Goal: Task Accomplishment & Management: Manage account settings

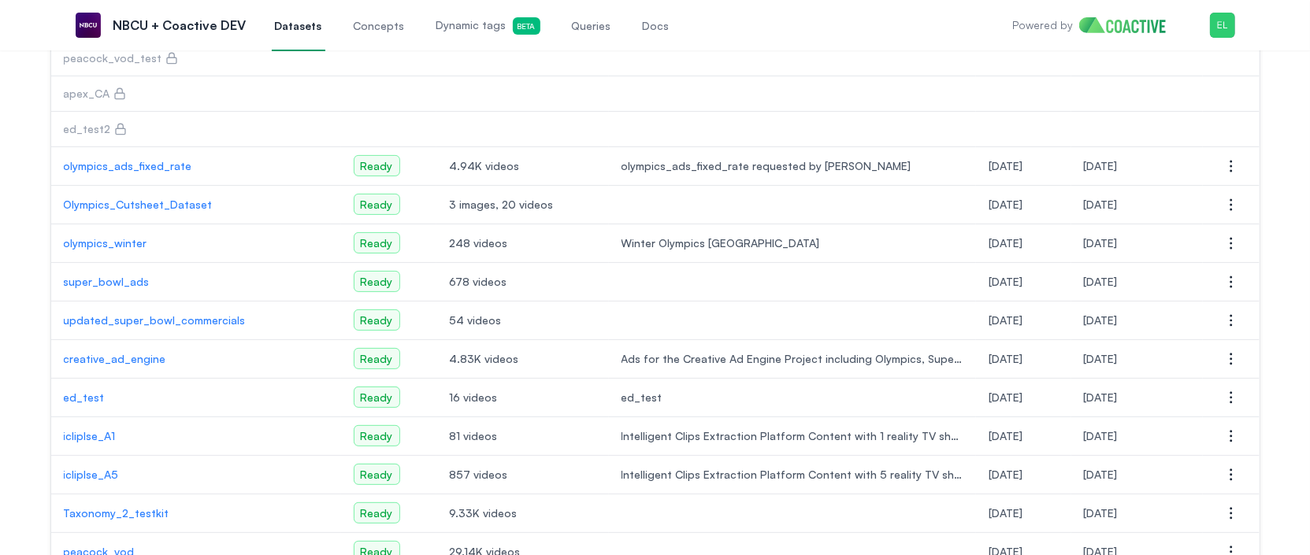
scroll to position [114, 0]
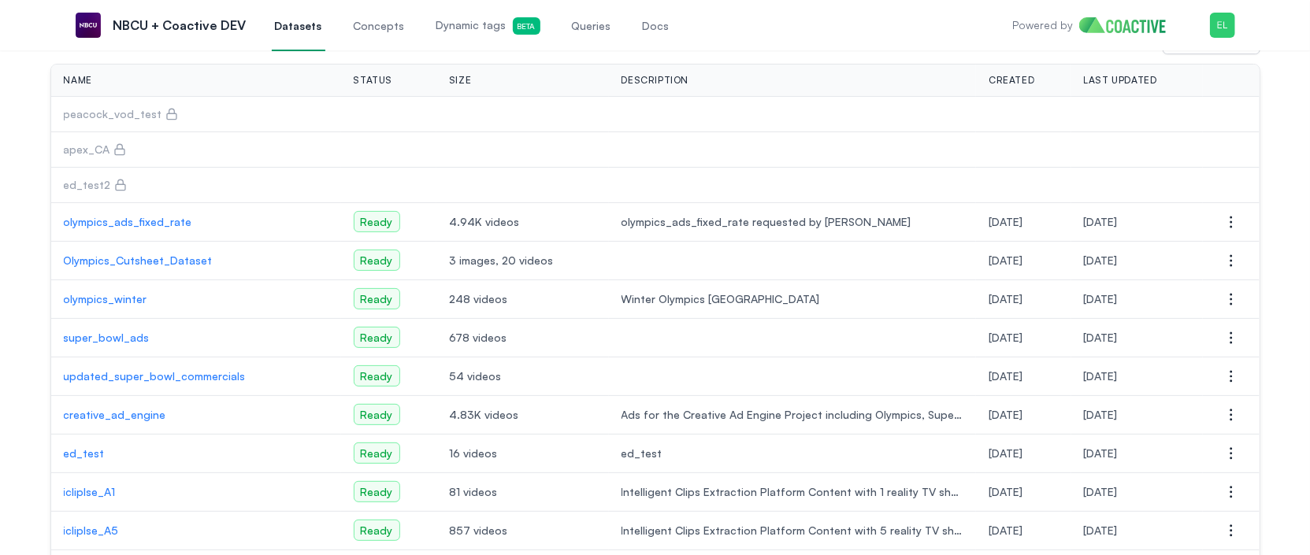
click at [165, 113] on icon at bounding box center [171, 114] width 13 height 13
click at [124, 111] on p "peacock_vod_test" at bounding box center [113, 114] width 98 height 16
click at [120, 111] on p "peacock_vod_test" at bounding box center [113, 114] width 98 height 16
click at [165, 115] on icon at bounding box center [171, 114] width 13 height 13
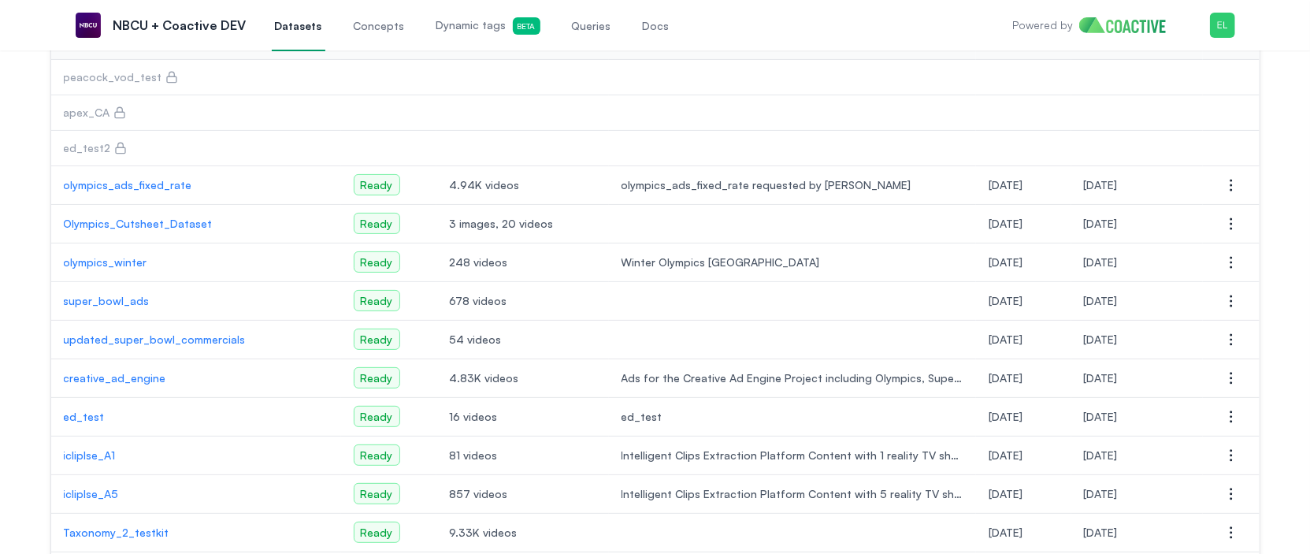
scroll to position [150, 0]
click at [209, 295] on p "super_bowl_ads" at bounding box center [196, 303] width 265 height 16
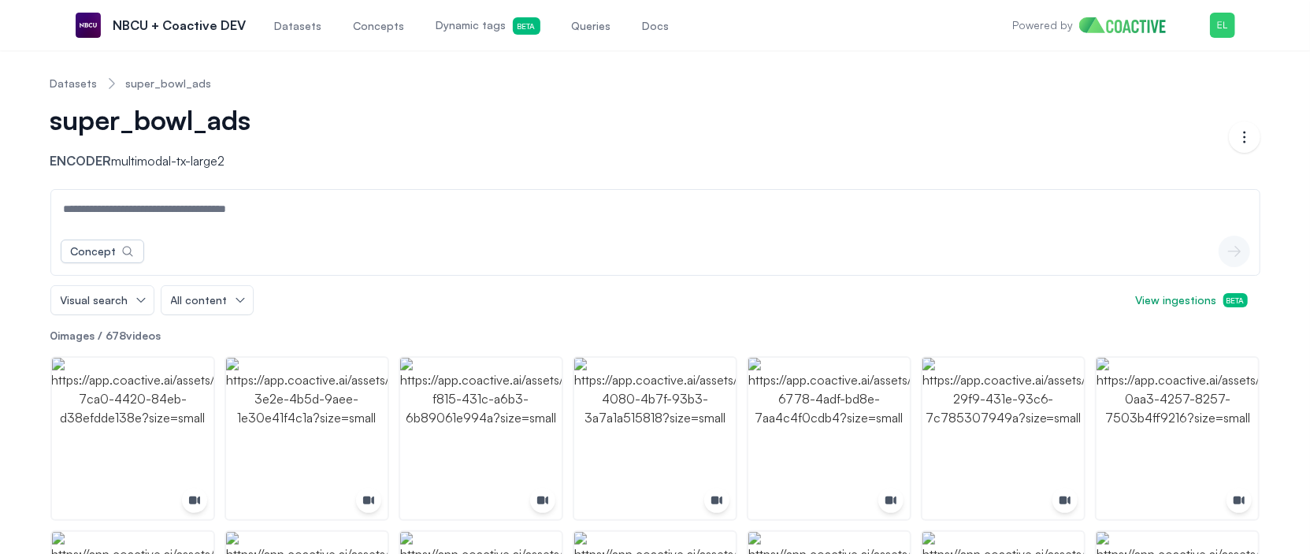
scroll to position [150, 0]
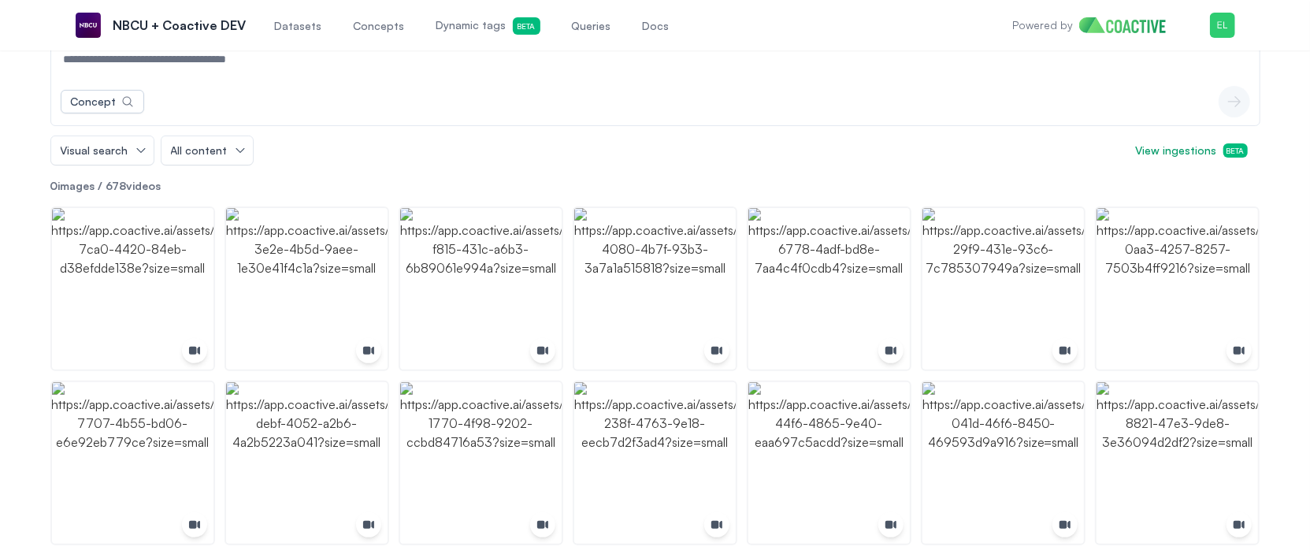
click at [468, 131] on div "Concept icon-button Visual search All content View ingestions Beta" at bounding box center [655, 102] width 1210 height 126
click at [359, 28] on span "Concepts" at bounding box center [379, 26] width 51 height 16
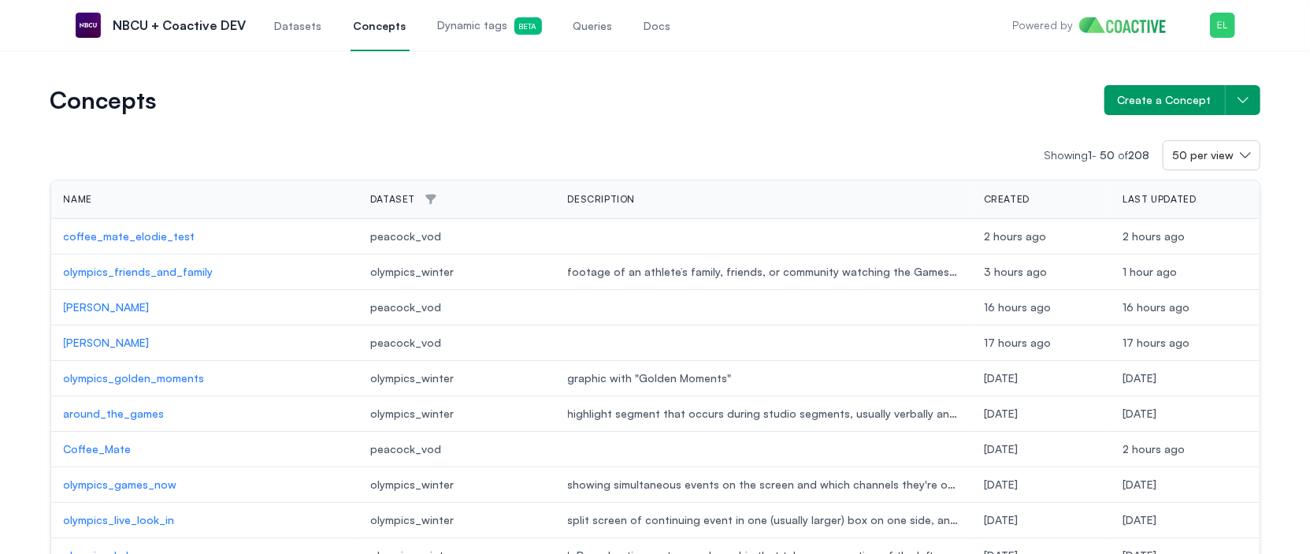
click at [454, 25] on span "Dynamic tags Beta" at bounding box center [490, 25] width 104 height 17
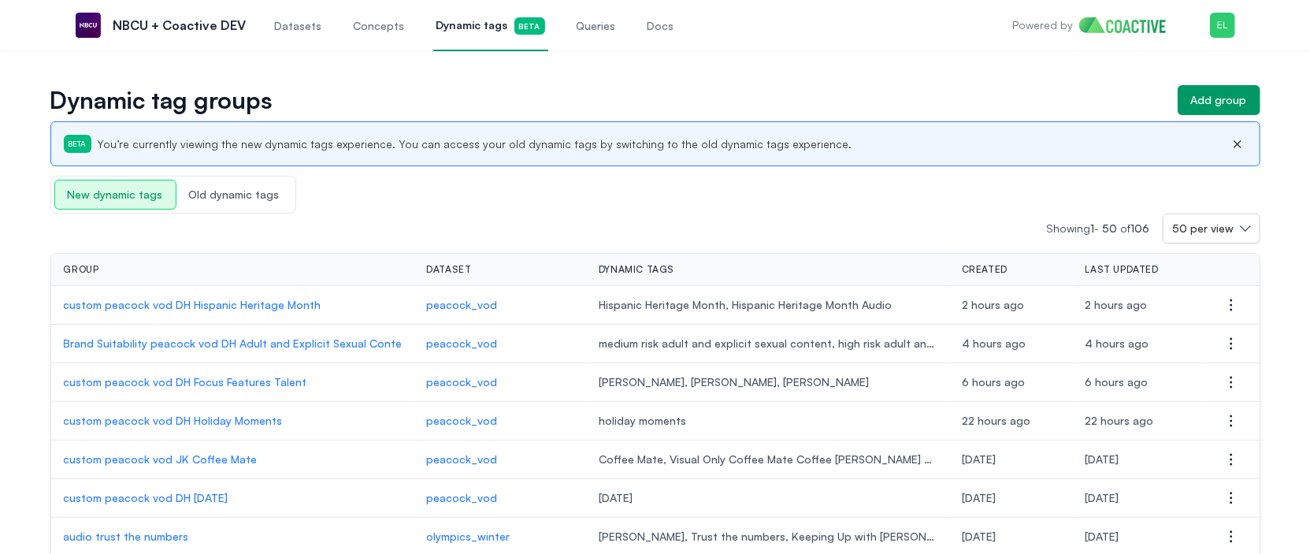
click at [304, 36] on link "Datasets" at bounding box center [299, 25] width 54 height 52
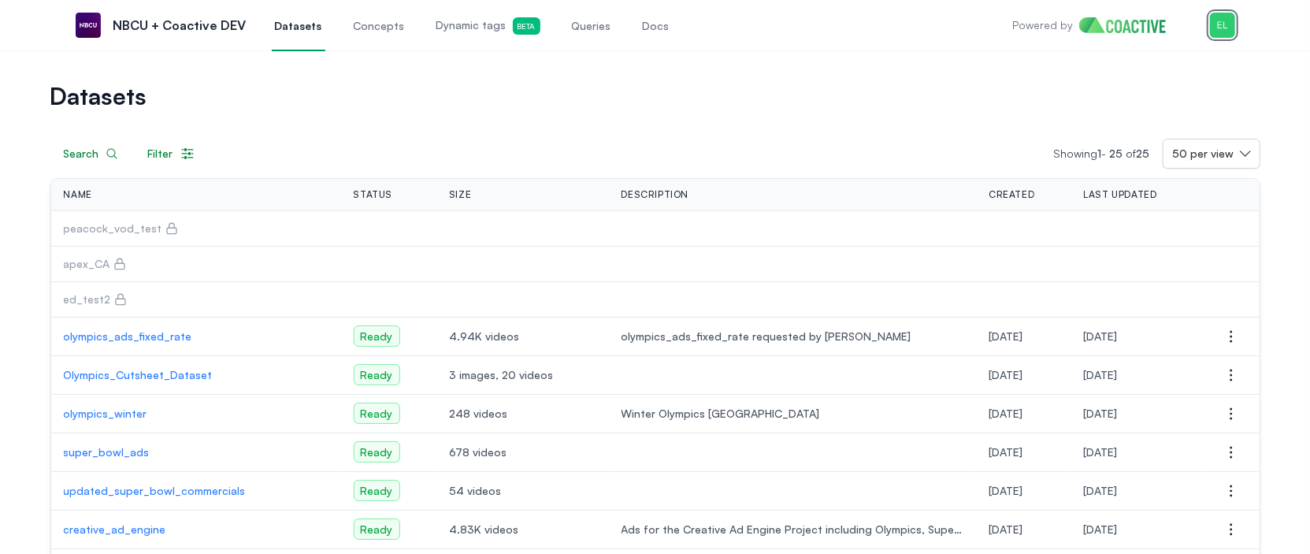
click at [1112, 22] on img "button" at bounding box center [1222, 25] width 25 height 25
click at [1103, 138] on button "Open user menu Switch organization" at bounding box center [1140, 129] width 187 height 28
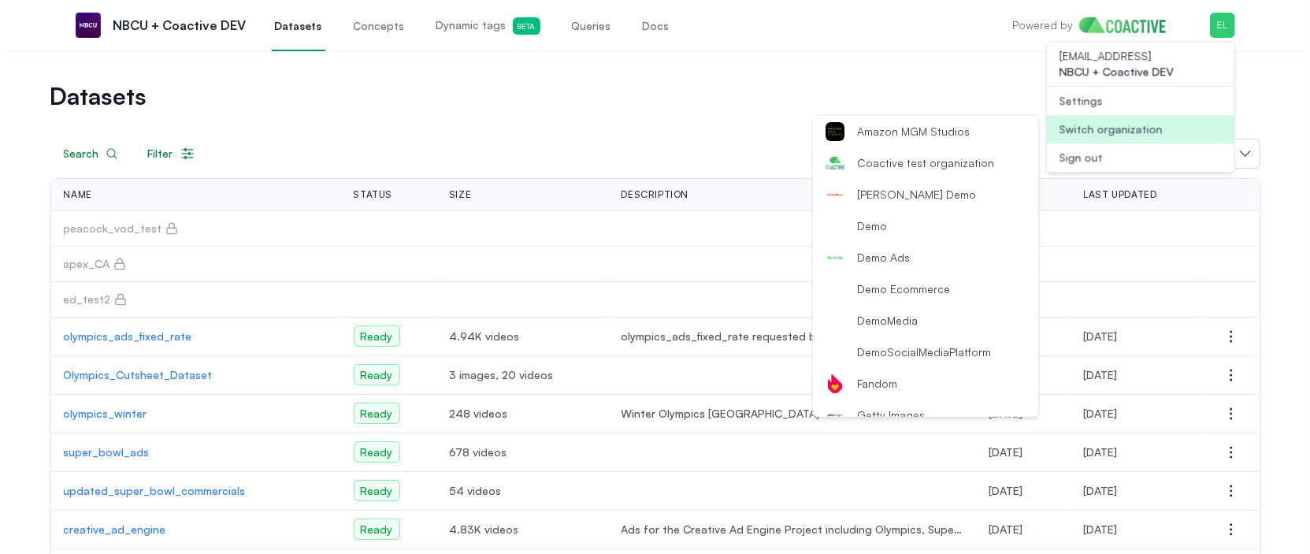
click at [971, 157] on span "Coactive test organization" at bounding box center [925, 163] width 137 height 16
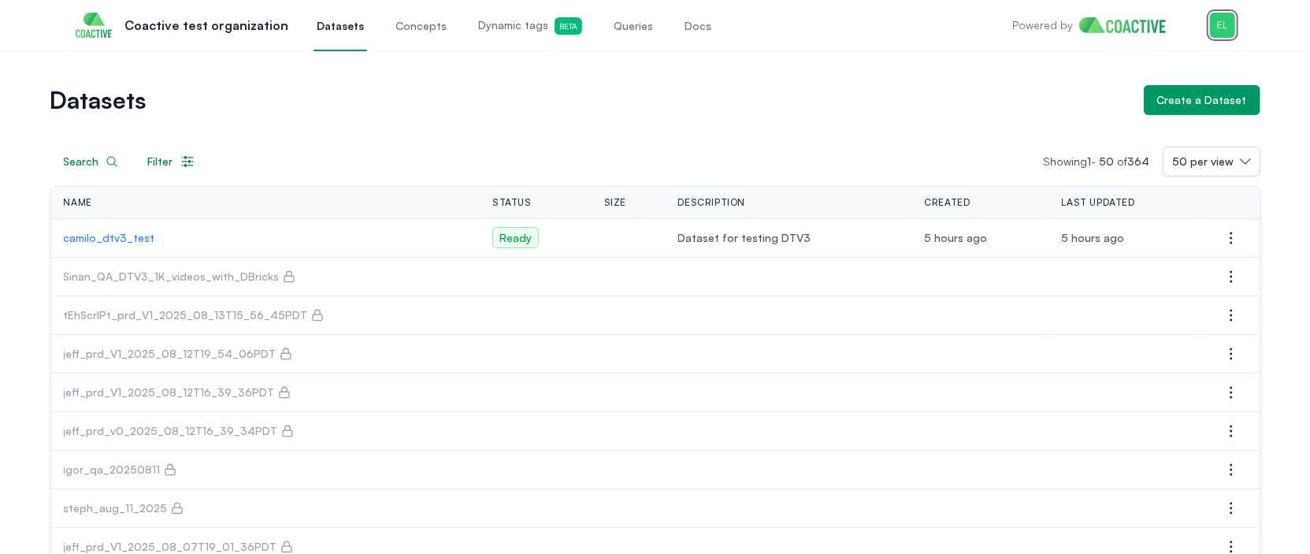
click at [1223, 31] on img "button" at bounding box center [1222, 25] width 25 height 25
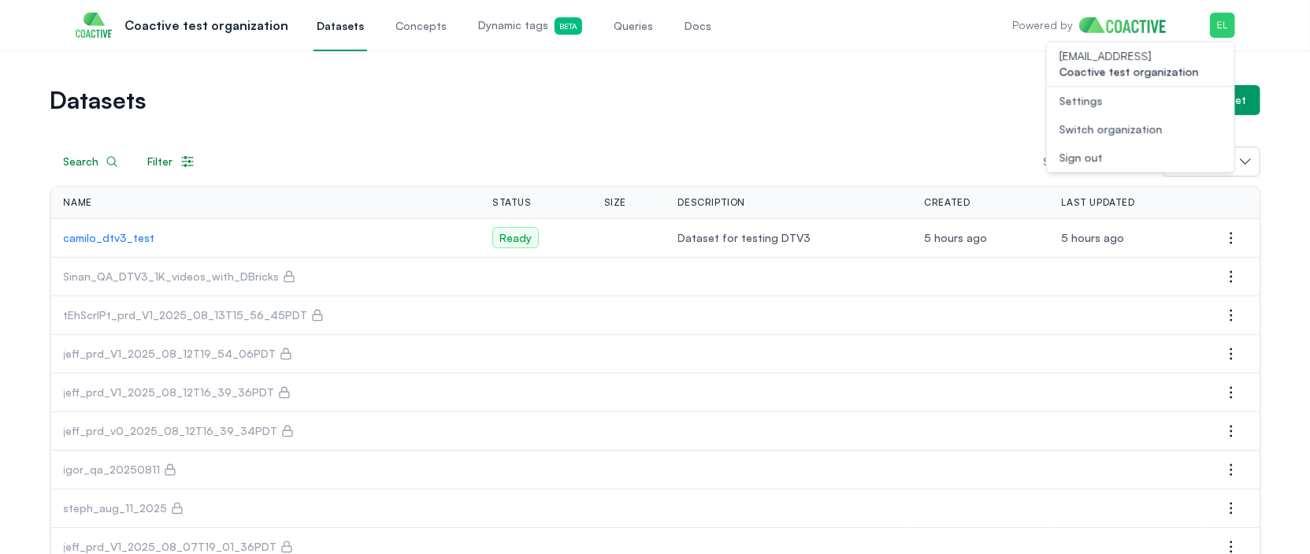
click at [1136, 126] on div "Switch organization" at bounding box center [1111, 129] width 103 height 16
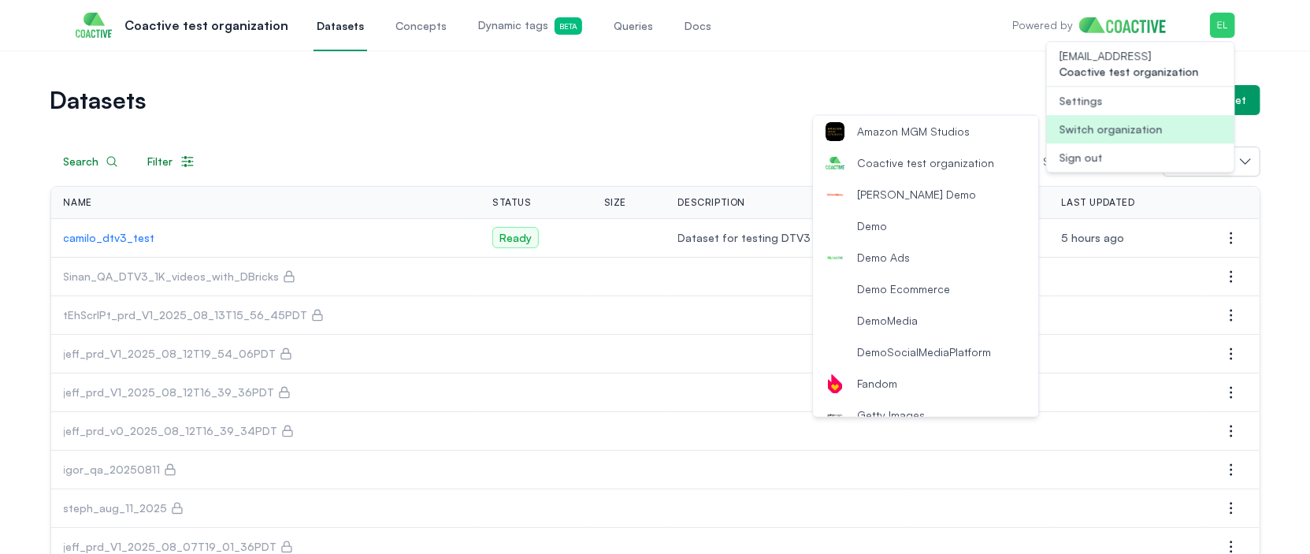
scroll to position [265, 0]
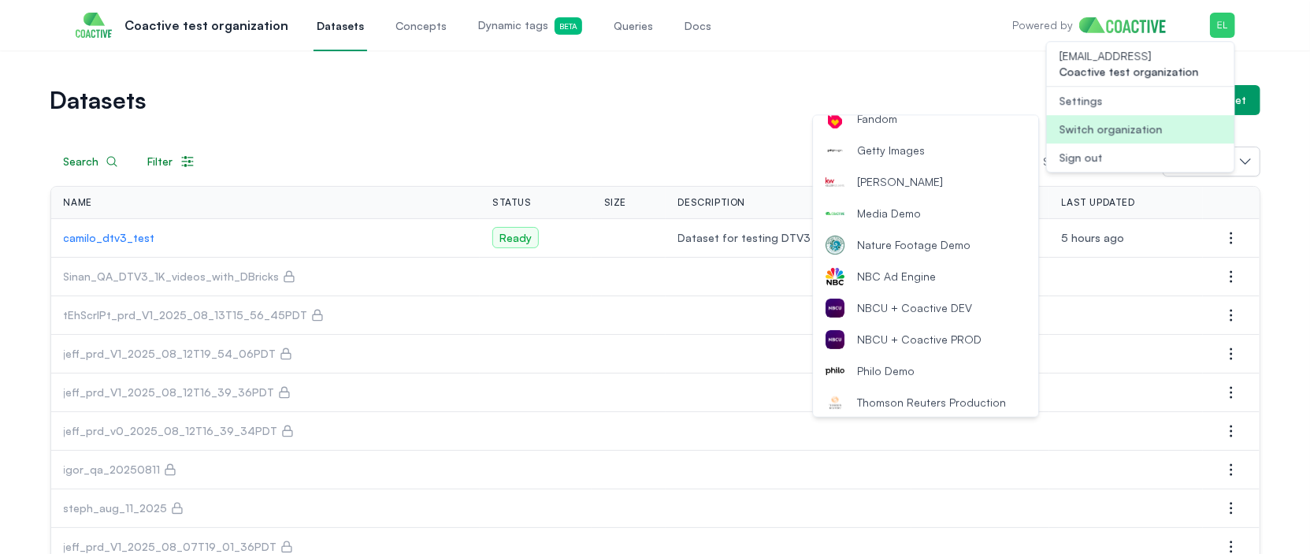
click at [928, 308] on span "NBCU + Coactive DEV" at bounding box center [914, 308] width 115 height 16
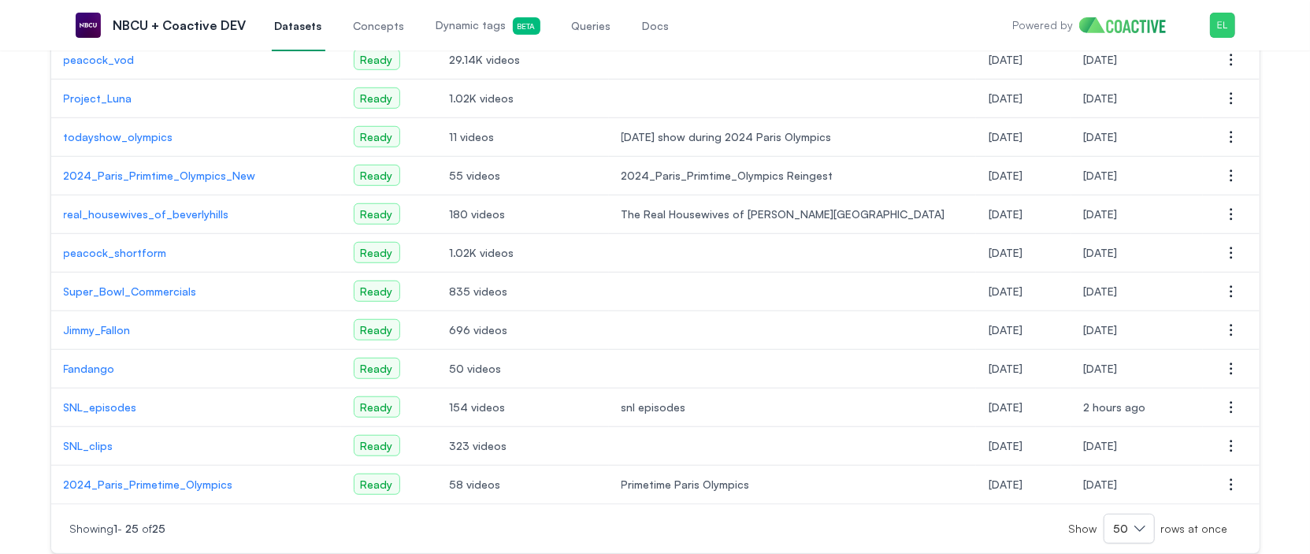
scroll to position [663, 0]
